Goal: Task Accomplishment & Management: Complete application form

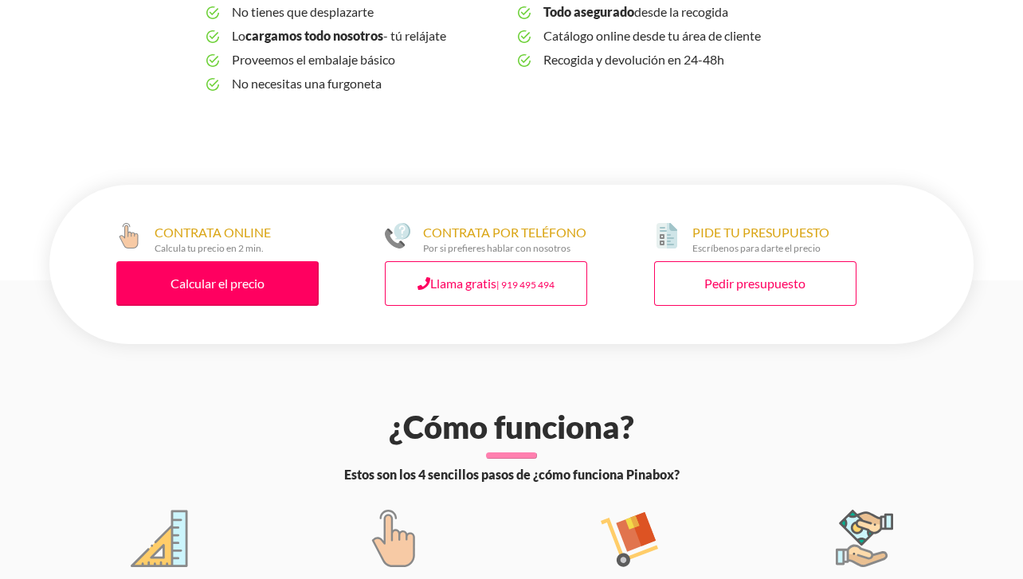
scroll to position [708, 0]
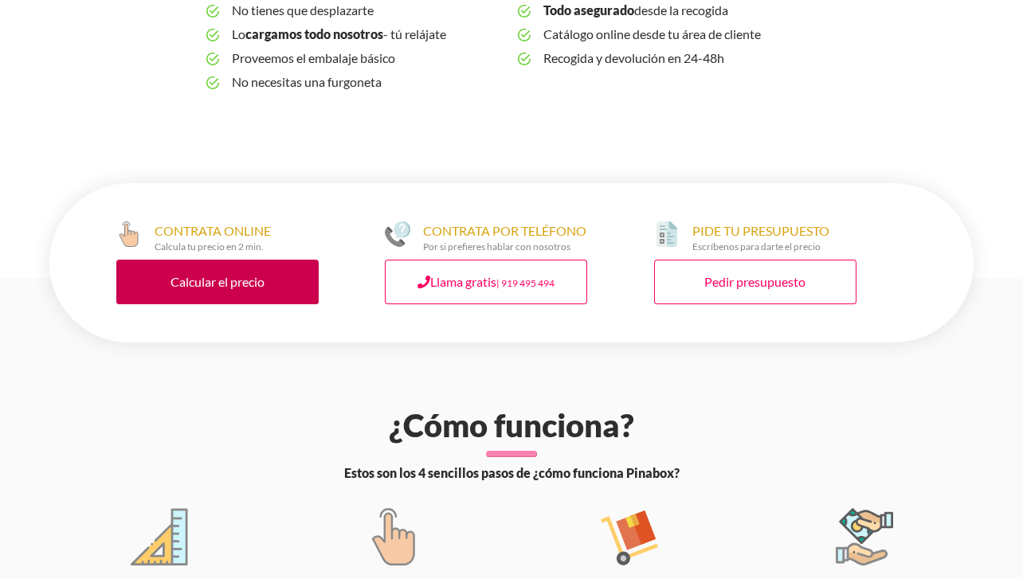
click at [238, 282] on link "Calcular el precio" at bounding box center [217, 282] width 202 height 45
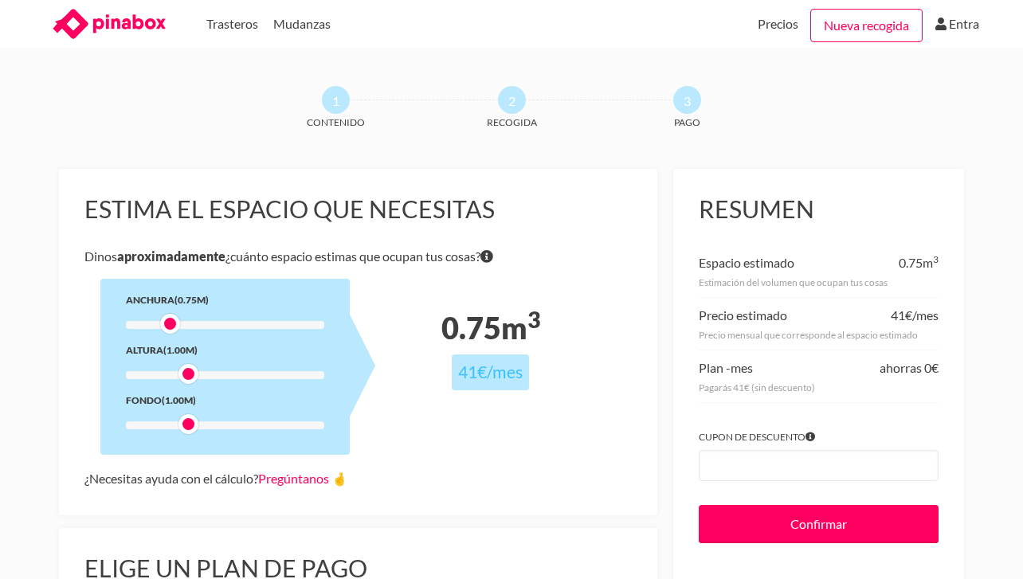
drag, startPoint x: 184, startPoint y: 320, endPoint x: 163, endPoint y: 320, distance: 20.7
click at [163, 320] on div at bounding box center [170, 324] width 20 height 20
click at [161, 320] on div at bounding box center [170, 324] width 20 height 20
drag, startPoint x: 190, startPoint y: 371, endPoint x: 157, endPoint y: 371, distance: 32.7
click at [157, 371] on div at bounding box center [153, 374] width 20 height 20
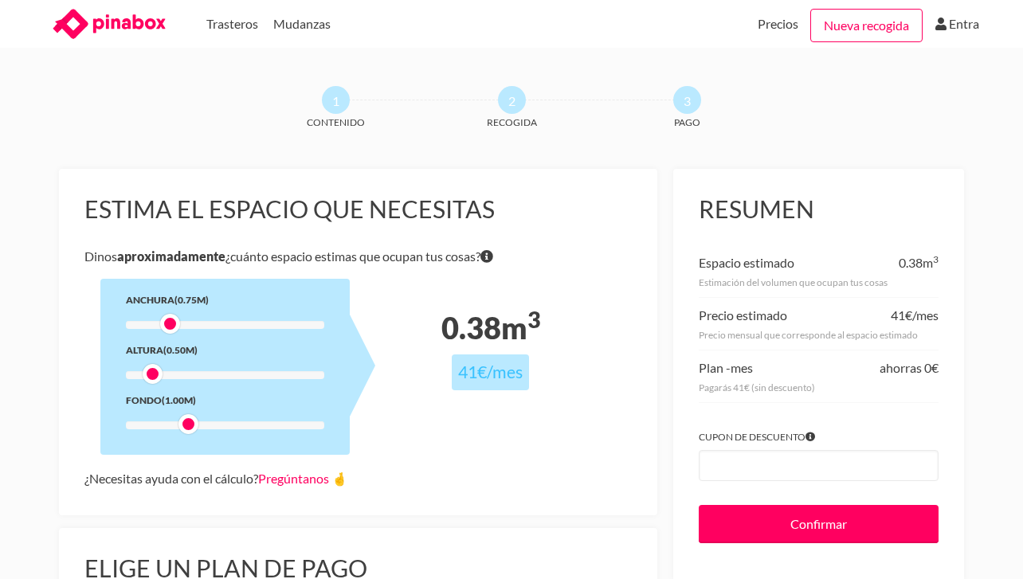
drag, startPoint x: 157, startPoint y: 371, endPoint x: 149, endPoint y: 369, distance: 8.1
click at [149, 369] on div at bounding box center [153, 374] width 20 height 20
drag, startPoint x: 187, startPoint y: 425, endPoint x: 148, endPoint y: 421, distance: 39.3
click at [147, 421] on div at bounding box center [153, 424] width 20 height 20
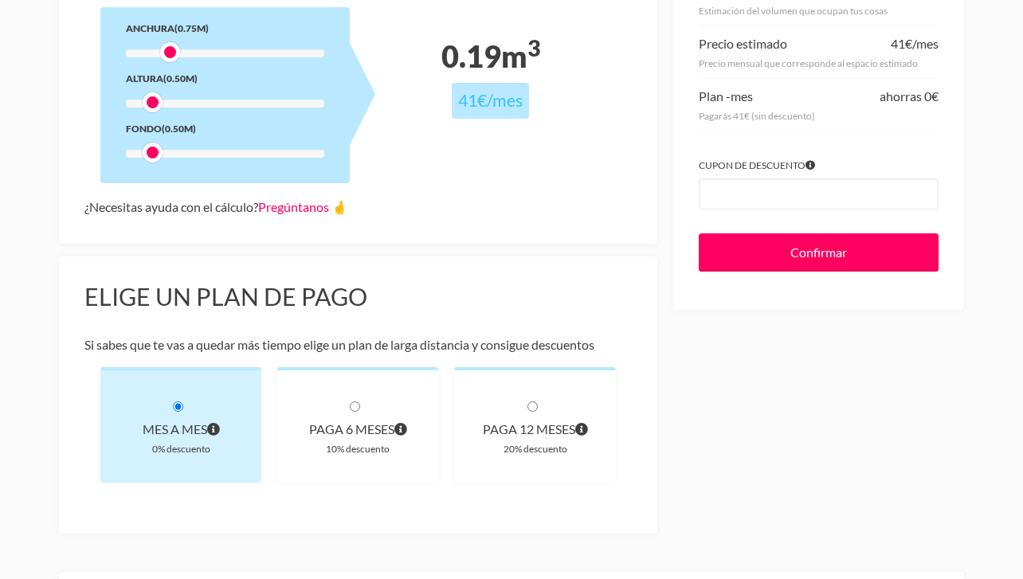
scroll to position [273, 0]
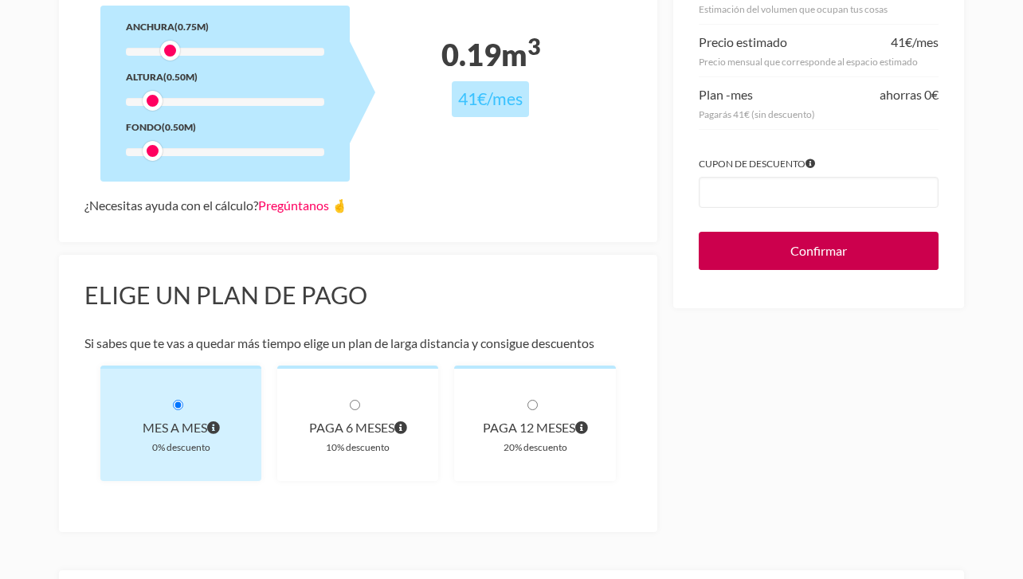
click at [817, 251] on input "Confirmar" at bounding box center [819, 251] width 240 height 38
